Goal: Information Seeking & Learning: Learn about a topic

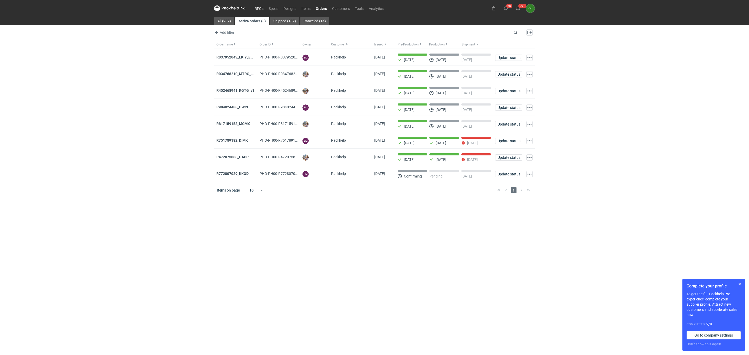
click at [261, 9] on link "RFQs" at bounding box center [259, 8] width 14 height 6
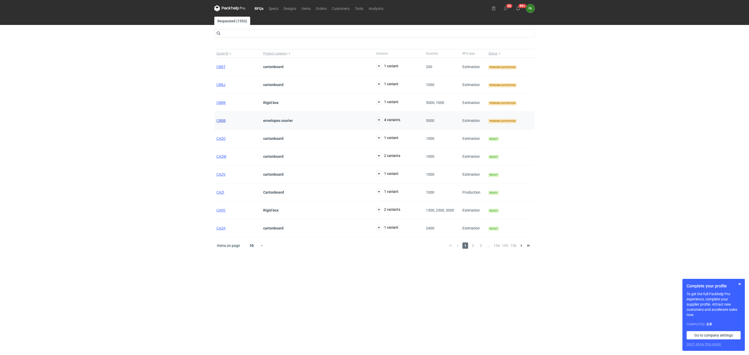
click at [218, 123] on span "CBBB" at bounding box center [220, 121] width 9 height 4
click at [224, 86] on span "CBBJ" at bounding box center [220, 85] width 9 height 4
click at [223, 64] on div "CBBT" at bounding box center [237, 67] width 47 height 18
click at [222, 67] on span "CBBT" at bounding box center [220, 67] width 9 height 4
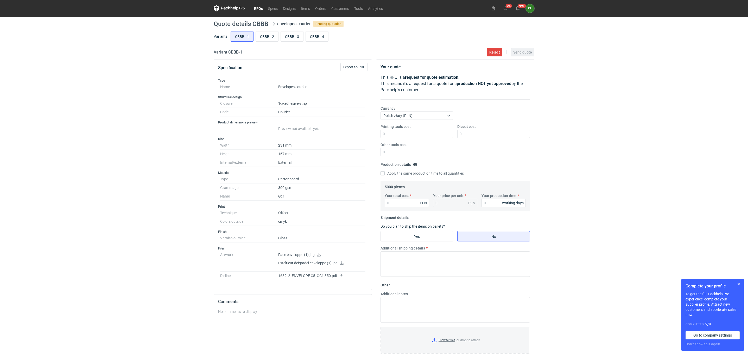
click at [319, 257] on icon at bounding box center [319, 255] width 4 height 4
click at [343, 279] on p "1682_2_ENVELOPE C5_GC1 350.pdf" at bounding box center [321, 276] width 87 height 5
click at [339, 278] on icon at bounding box center [341, 276] width 4 height 4
click at [272, 38] on input "CBBB - 2" at bounding box center [267, 36] width 22 height 10
radio input "true"
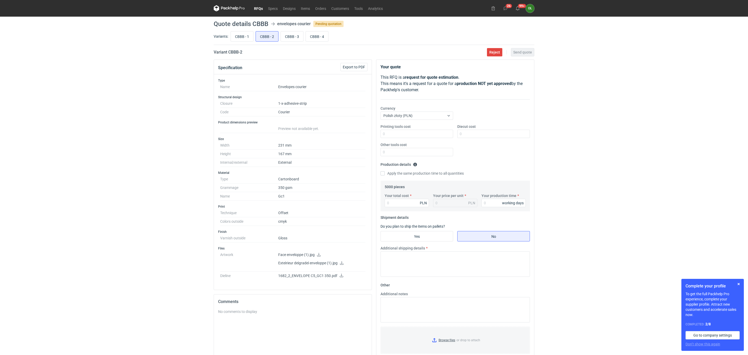
click at [261, 9] on link "RFQs" at bounding box center [258, 8] width 14 height 6
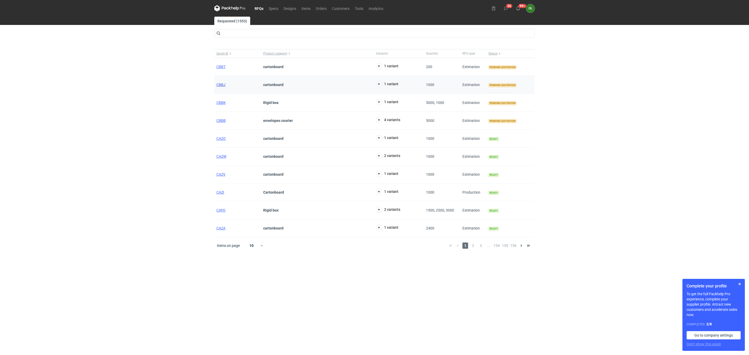
click at [221, 87] on span "CBBJ" at bounding box center [220, 85] width 9 height 4
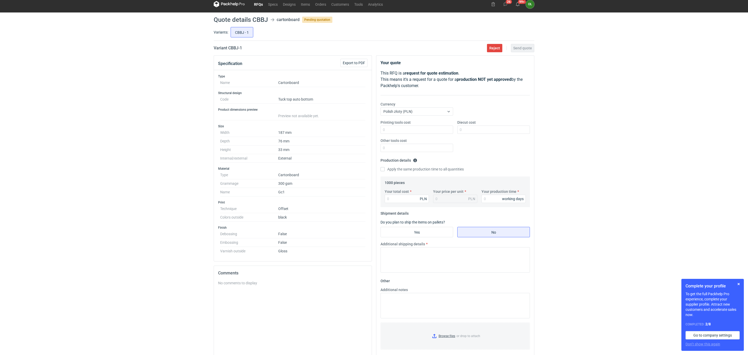
scroll to position [3, 0]
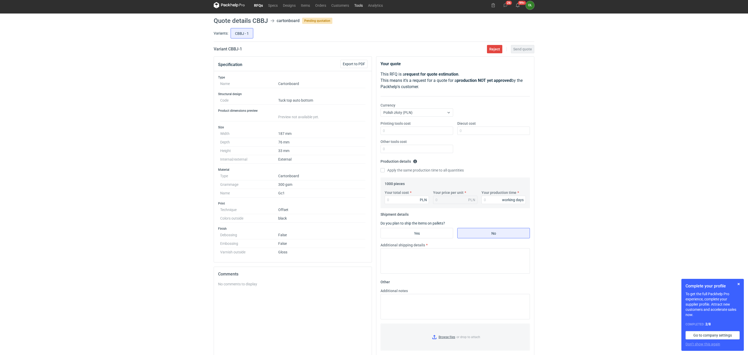
click at [362, 3] on link "Tools" at bounding box center [359, 5] width 14 height 6
click at [142, 186] on div "RFQs Specs Designs Items Orders Customers Tools Analytics 26 99+ OŁ Olga Łopato…" at bounding box center [374, 174] width 748 height 355
click at [255, 3] on link "RFQs" at bounding box center [258, 5] width 14 height 6
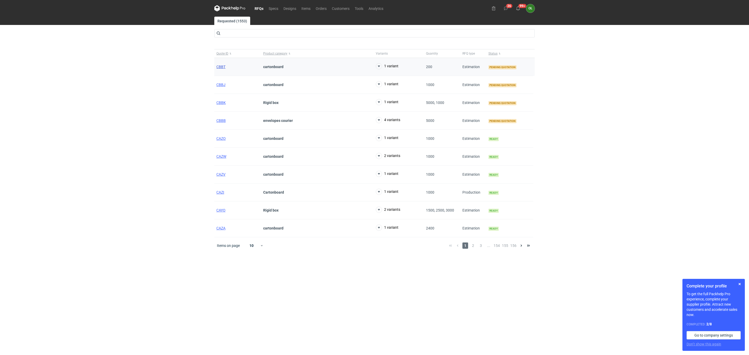
click at [216, 69] on span "CBBT" at bounding box center [220, 67] width 9 height 4
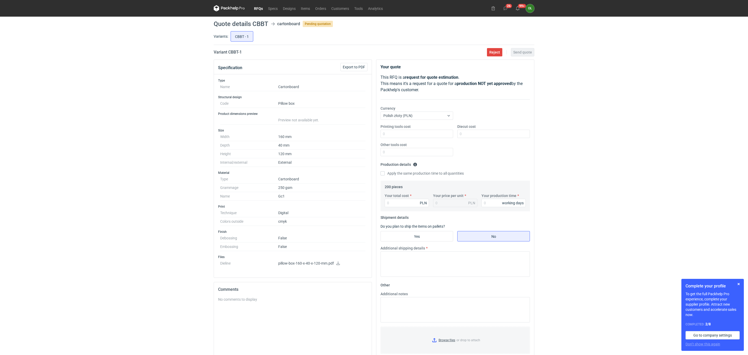
click at [338, 264] on icon at bounding box center [338, 264] width 4 height 4
drag, startPoint x: 262, startPoint y: 3, endPoint x: 262, endPoint y: 7, distance: 3.4
click at [262, 6] on nav "RFQs Specs Designs Items Orders Customers Tools Analytics" at bounding box center [300, 8] width 172 height 17
click at [262, 7] on link "RFQs" at bounding box center [258, 8] width 14 height 6
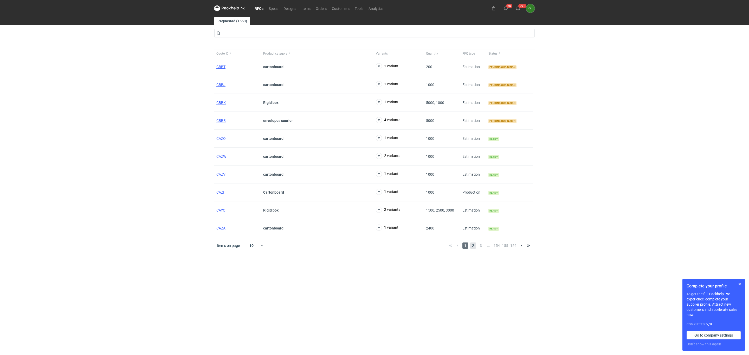
click at [475, 248] on span "2" at bounding box center [473, 246] width 6 height 6
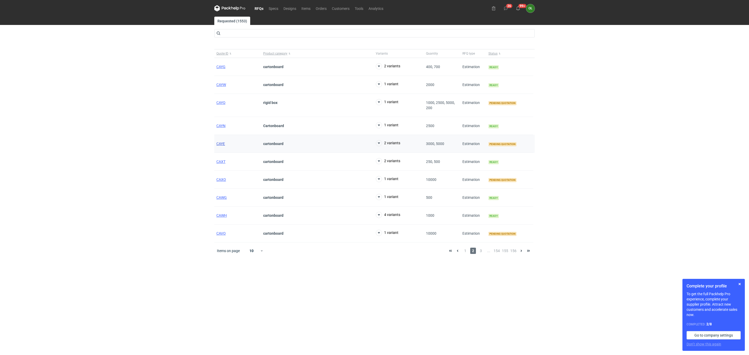
click at [222, 144] on span "CAYE" at bounding box center [220, 144] width 9 height 4
click at [739, 283] on button "button" at bounding box center [740, 284] width 6 height 6
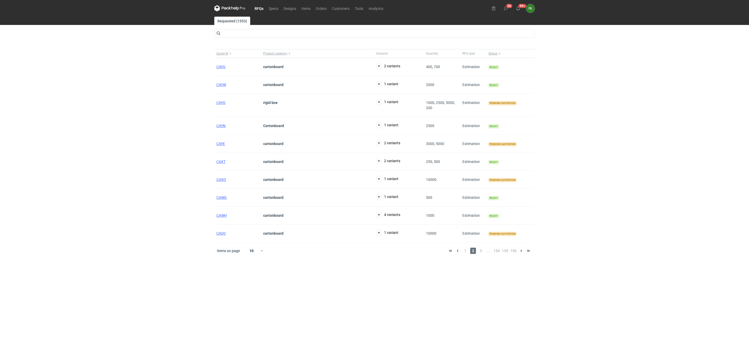
click at [31, 61] on div "RFQs Specs Designs Items Orders Customers Tools Analytics 26 99+ OŁ Olga Łopato…" at bounding box center [374, 177] width 749 height 355
click at [261, 7] on link "RFQs" at bounding box center [259, 8] width 14 height 6
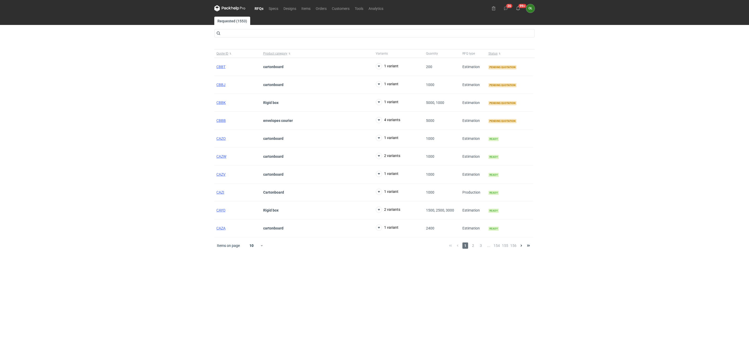
drag, startPoint x: 40, startPoint y: 34, endPoint x: 77, endPoint y: 5, distance: 46.9
click at [40, 34] on div "RFQs Specs Designs Items Orders Customers Tools Analytics 26 99+ OŁ Olga Łopato…" at bounding box center [374, 177] width 749 height 355
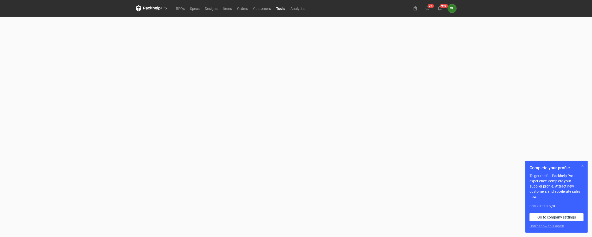
click at [581, 164] on button "button" at bounding box center [582, 166] width 6 height 6
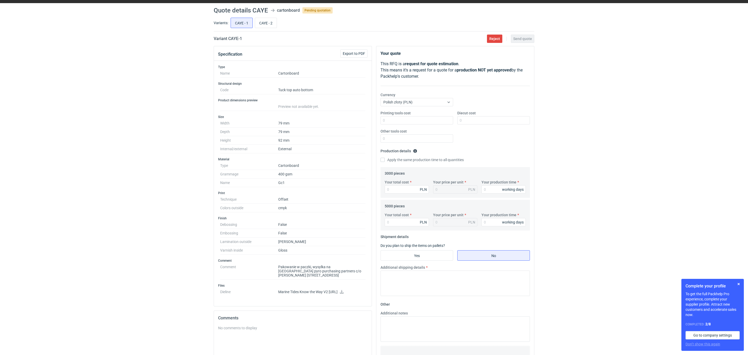
scroll to position [26, 0]
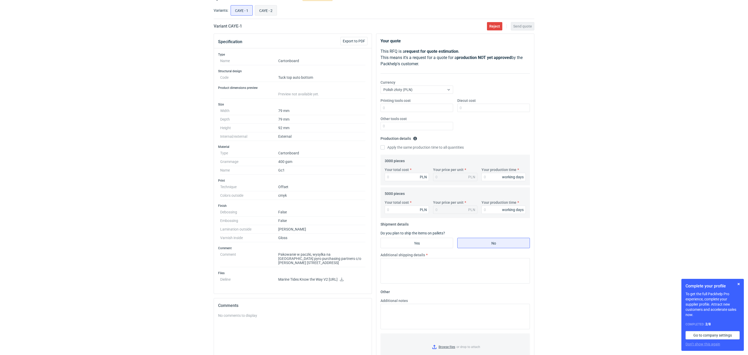
click at [272, 10] on input "CAYE - 2" at bounding box center [266, 10] width 22 height 10
radio input "true"
click at [238, 11] on input "CAYE - 1" at bounding box center [242, 10] width 22 height 10
radio input "true"
click at [264, 9] on input "CAYE - 2" at bounding box center [266, 10] width 22 height 10
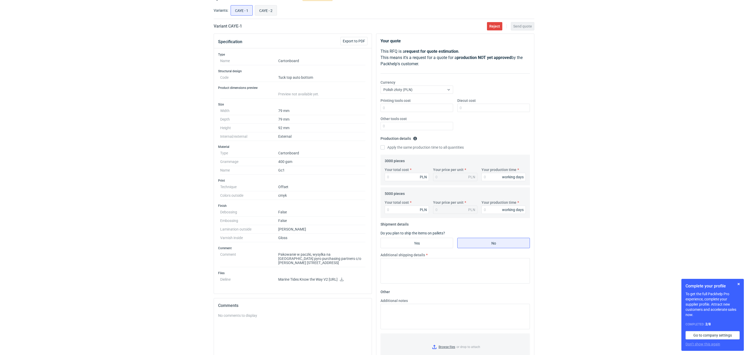
radio input "true"
click at [238, 8] on input "CAYE - 1" at bounding box center [242, 10] width 22 height 10
radio input "true"
click at [350, 280] on dd "Marine Tides Know the Way V2 [URL]" at bounding box center [321, 281] width 87 height 10
click at [344, 282] on icon at bounding box center [342, 280] width 4 height 4
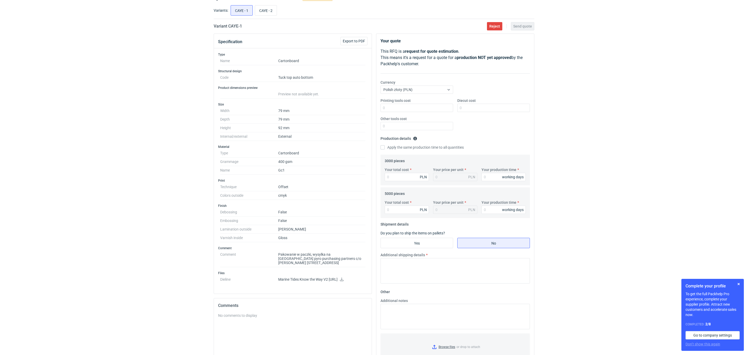
click at [89, 82] on div "RFQs Specs Designs Items Orders Customers Tools Analytics 26 99+ OŁ [PERSON_NAM…" at bounding box center [374, 151] width 748 height 355
click at [269, 13] on input "CAYE - 2" at bounding box center [266, 10] width 22 height 10
radio input "true"
click at [191, 246] on div "RFQs Specs Designs Items Orders Customers Tools Analytics 26 99+ OŁ [PERSON_NAM…" at bounding box center [374, 151] width 748 height 355
click at [338, 282] on icon at bounding box center [337, 280] width 4 height 4
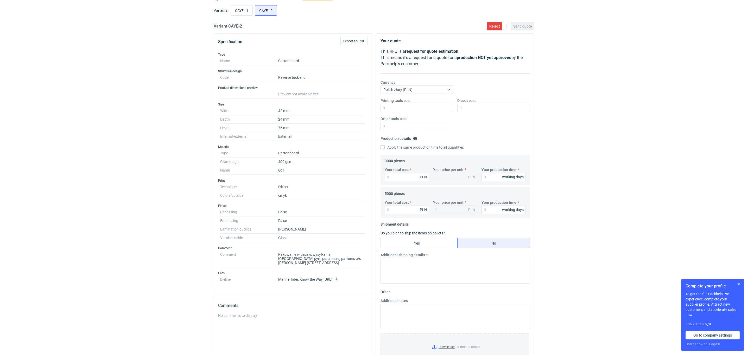
click at [103, 77] on div "RFQs Specs Designs Items Orders Customers Tools Analytics 26 99+ OŁ [PERSON_NAM…" at bounding box center [374, 151] width 748 height 355
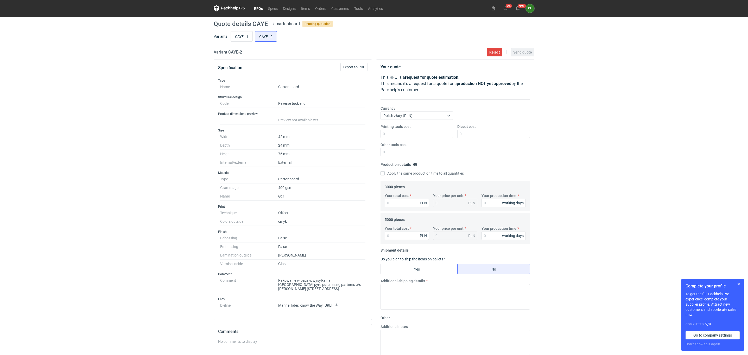
click at [254, 7] on link "RFQs" at bounding box center [258, 8] width 14 height 6
